Goal: Find specific page/section: Find specific page/section

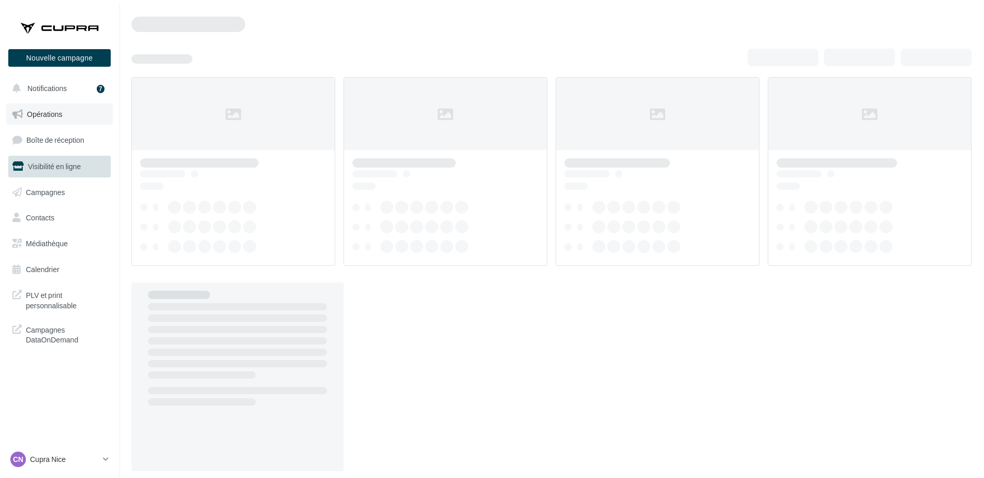
click at [39, 110] on span "Opérations" at bounding box center [44, 114] width 35 height 9
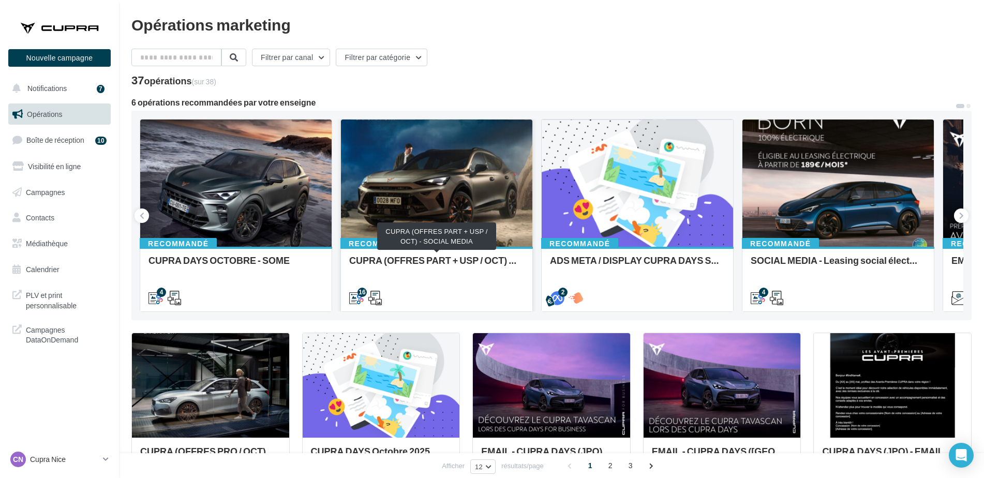
click at [453, 258] on div "CUPRA (OFFRES PART + USP / OCT) - SOCIAL MEDIA" at bounding box center [436, 265] width 175 height 21
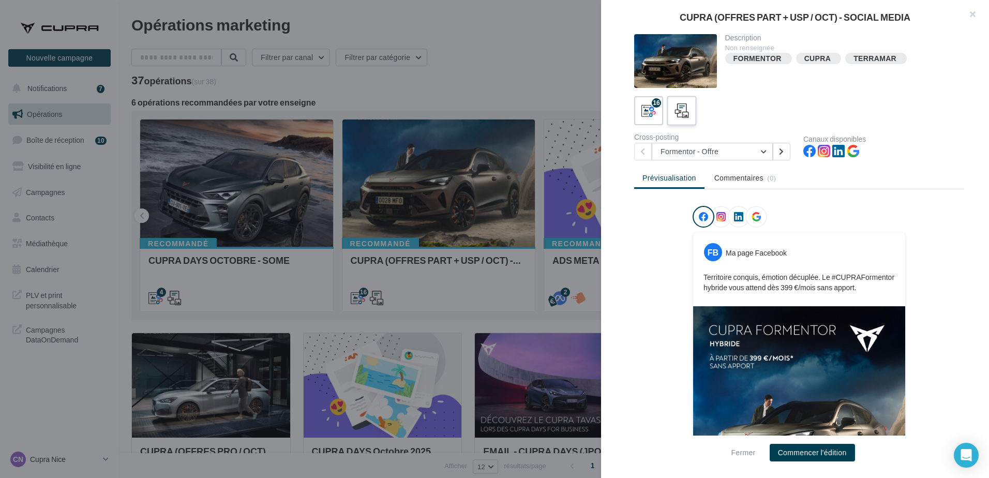
click at [671, 115] on label at bounding box center [681, 110] width 29 height 29
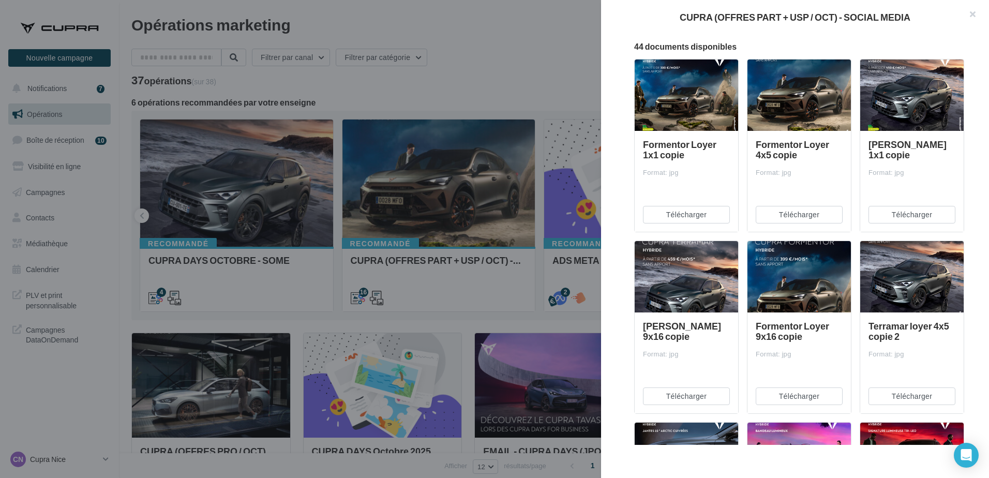
scroll to position [52, 0]
